Goal: Task Accomplishment & Management: Manage account settings

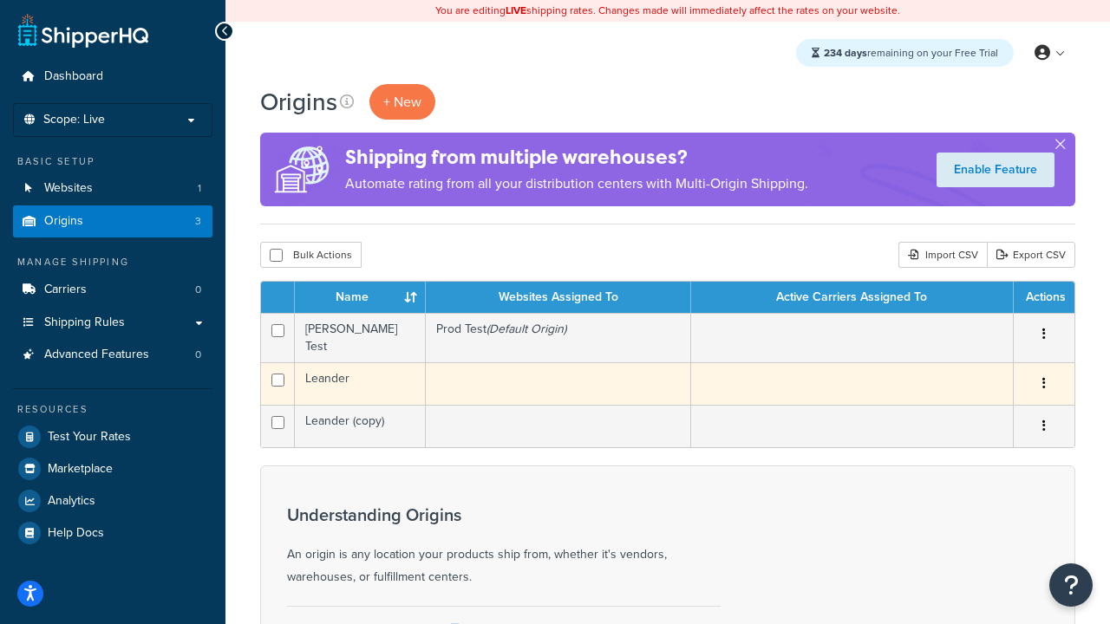
click at [1043, 379] on icon "button" at bounding box center [1043, 383] width 3 height 12
click at [986, 482] on link "Delete" at bounding box center [986, 488] width 137 height 36
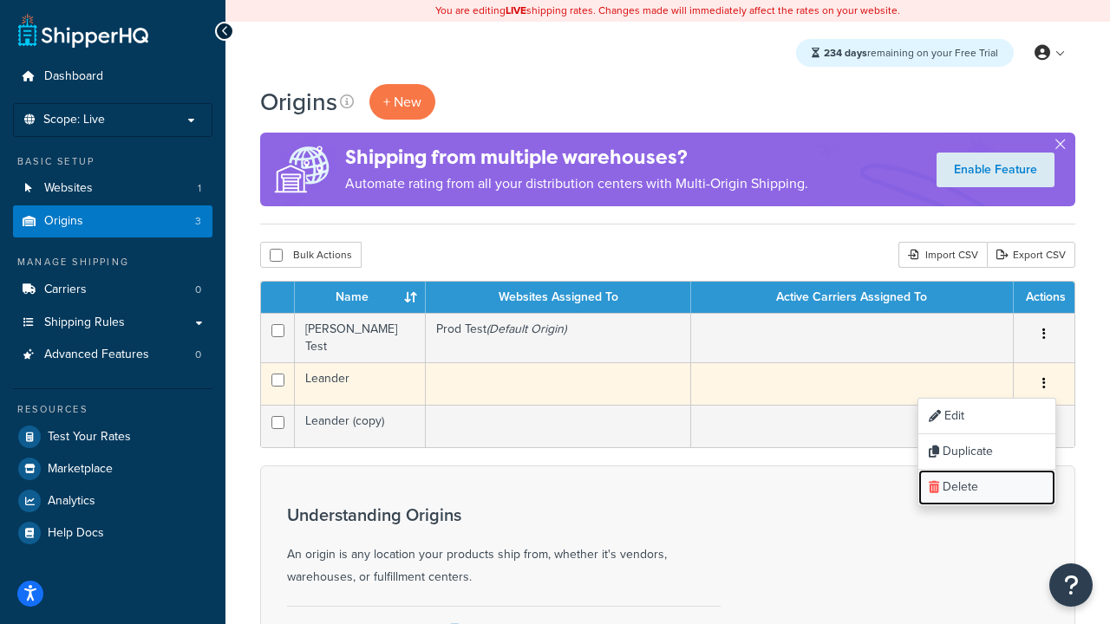
click at [984, 479] on link "Delete" at bounding box center [986, 488] width 137 height 36
click at [975, 482] on link "Delete" at bounding box center [986, 488] width 137 height 36
click at [975, 483] on link "Delete" at bounding box center [986, 488] width 137 height 36
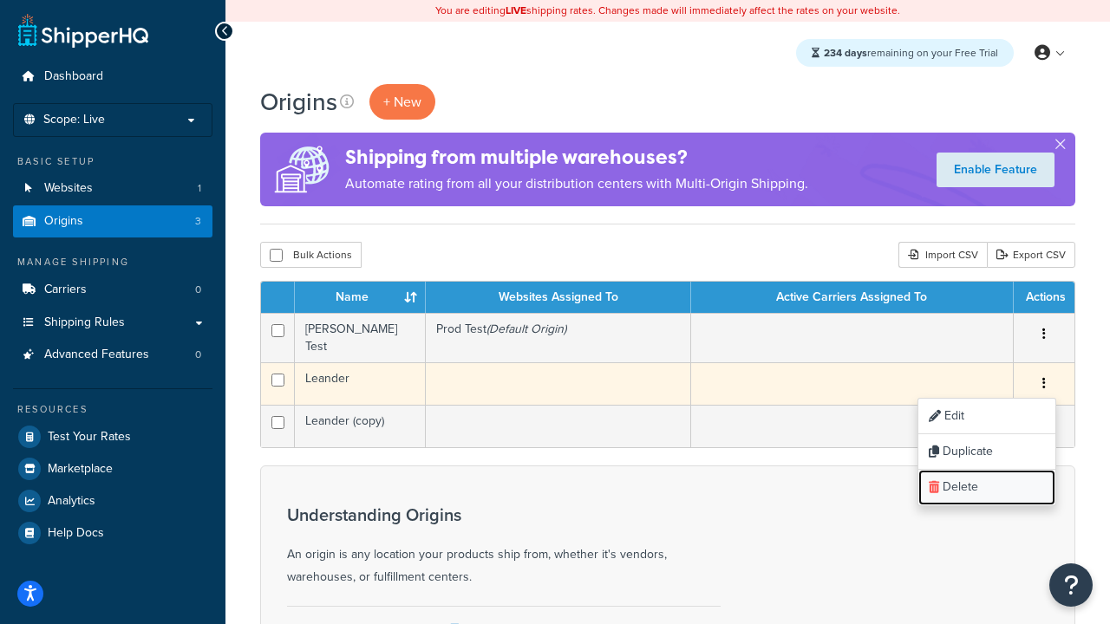
click at [975, 483] on link "Delete" at bounding box center [986, 488] width 137 height 36
click at [975, 482] on link "Delete" at bounding box center [986, 488] width 137 height 36
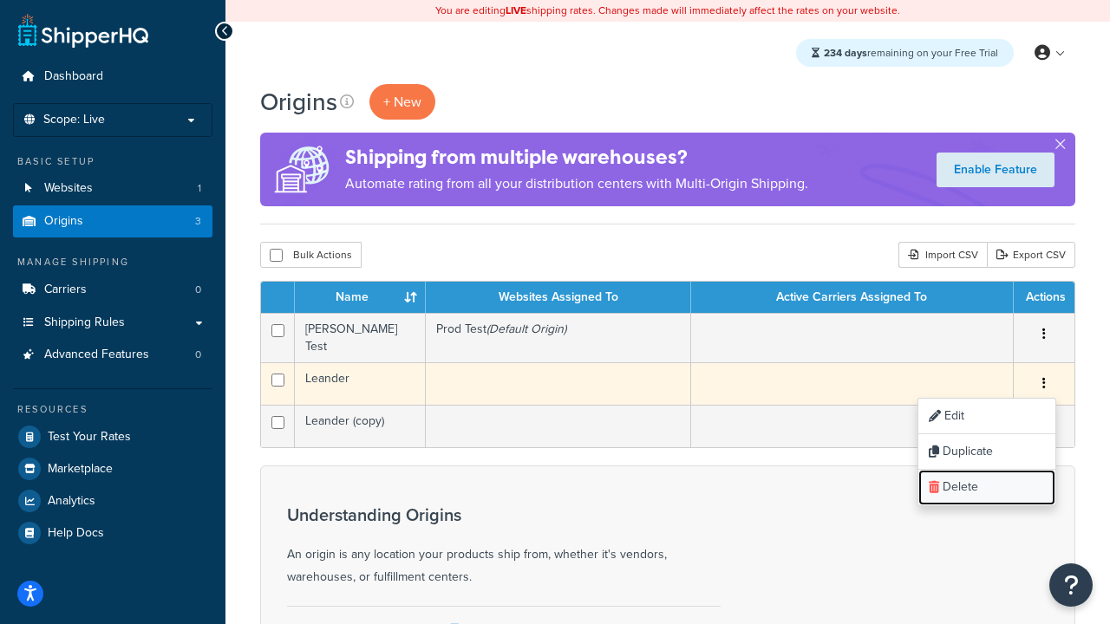
click at [975, 482] on link "Delete" at bounding box center [986, 488] width 137 height 36
